Goal: Check status: Check status

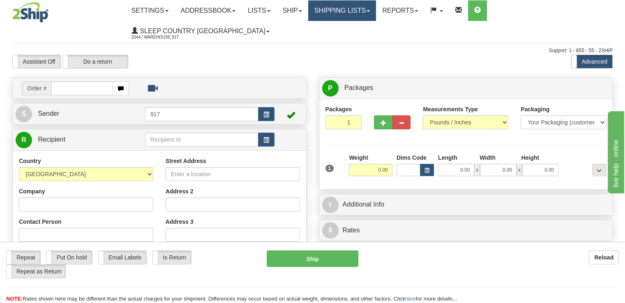
click at [367, 10] on link "Shipping lists" at bounding box center [342, 10] width 68 height 21
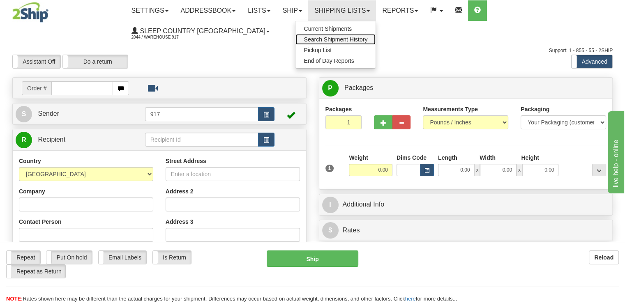
click at [367, 37] on span "Search Shipment History" at bounding box center [336, 39] width 64 height 7
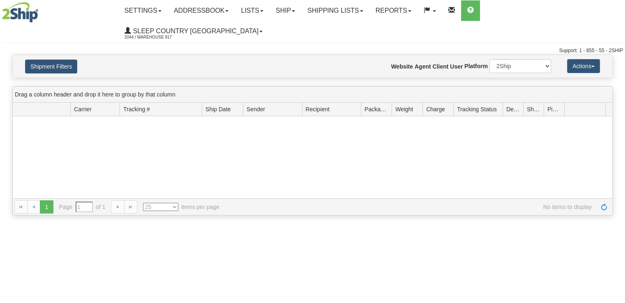
type input "From [DATE] To [DATE]"
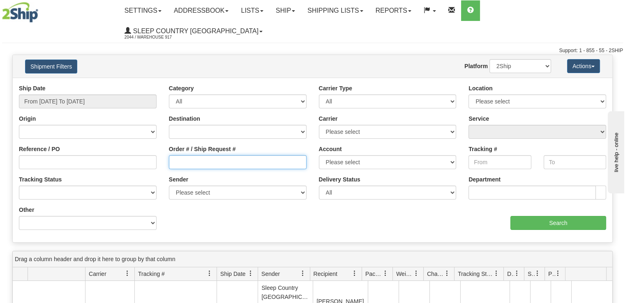
click at [199, 155] on input "Order # / Ship Request #" at bounding box center [238, 162] width 138 height 14
paste input "9002I095983"
type input "9002I095983"
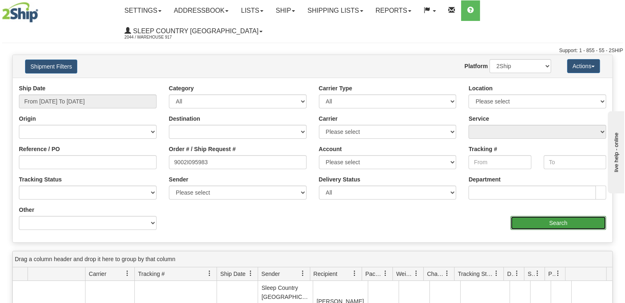
click at [527, 216] on input "Search" at bounding box center [559, 223] width 96 height 14
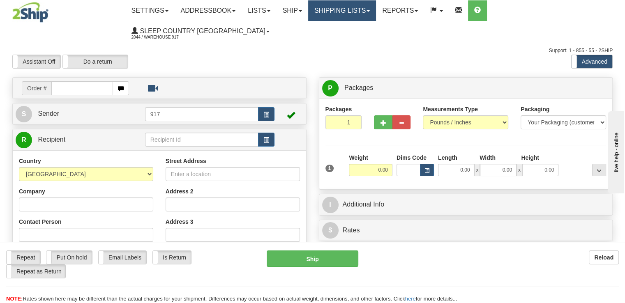
click at [356, 3] on link "Shipping lists" at bounding box center [342, 10] width 68 height 21
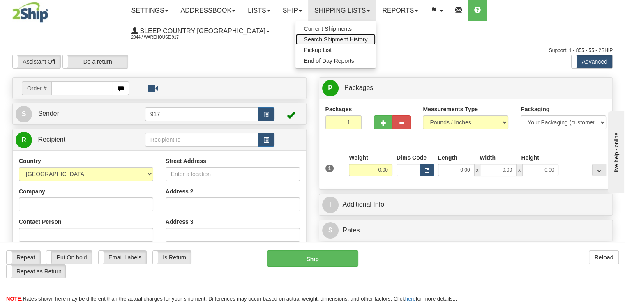
click at [355, 35] on link "Search Shipment History" at bounding box center [336, 39] width 80 height 11
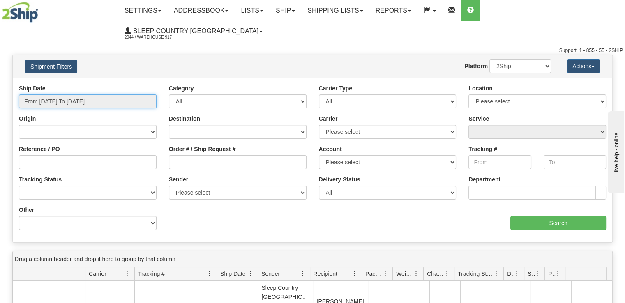
click at [146, 95] on input "From [DATE] To [DATE]" at bounding box center [88, 102] width 138 height 14
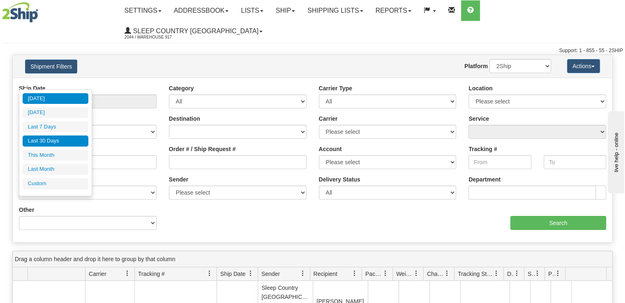
click at [67, 142] on li "Last 30 Days" at bounding box center [56, 141] width 66 height 11
type input "From [DATE] To [DATE]"
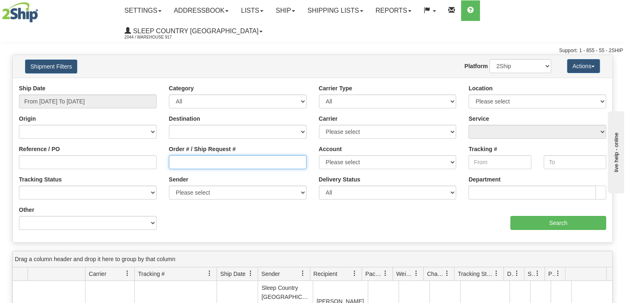
click at [198, 155] on input "Order # / Ship Request #" at bounding box center [238, 162] width 138 height 14
paste input "9002I095983"
type input "9002I095983"
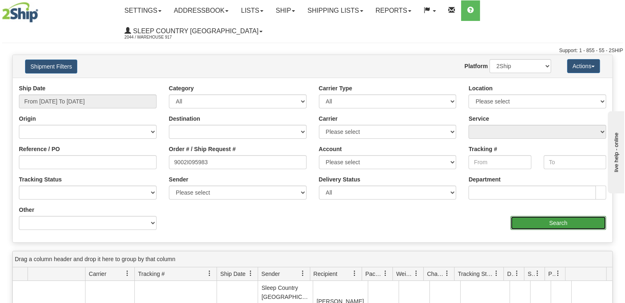
click at [554, 216] on input "Search" at bounding box center [559, 223] width 96 height 14
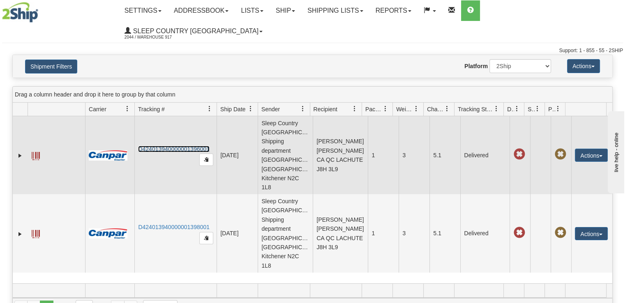
click at [192, 146] on link "D424013940000001396001" at bounding box center [174, 149] width 72 height 7
